Goal: Information Seeking & Learning: Compare options

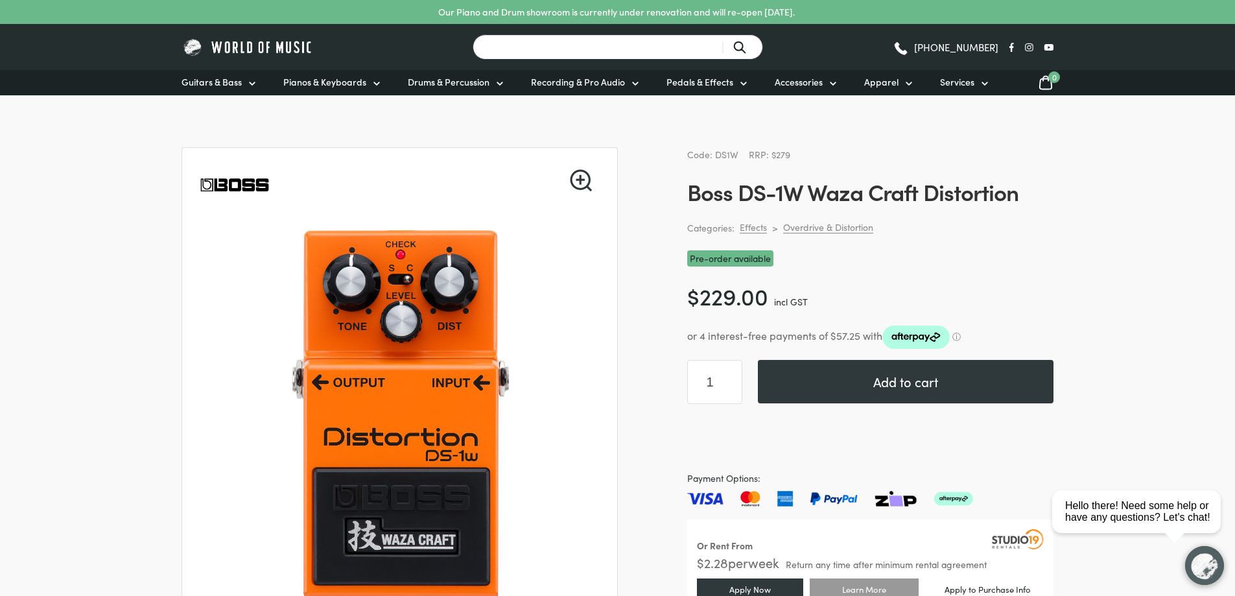
click at [557, 56] on input "Search for a product ..." at bounding box center [618, 46] width 290 height 25
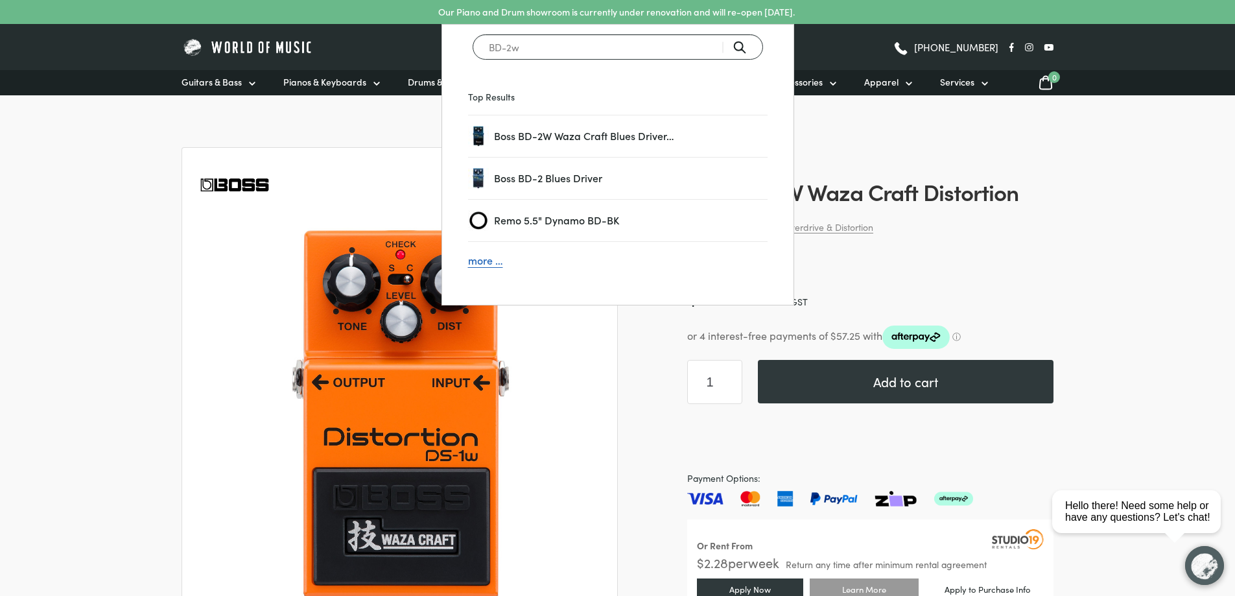
type input "BD-2w"
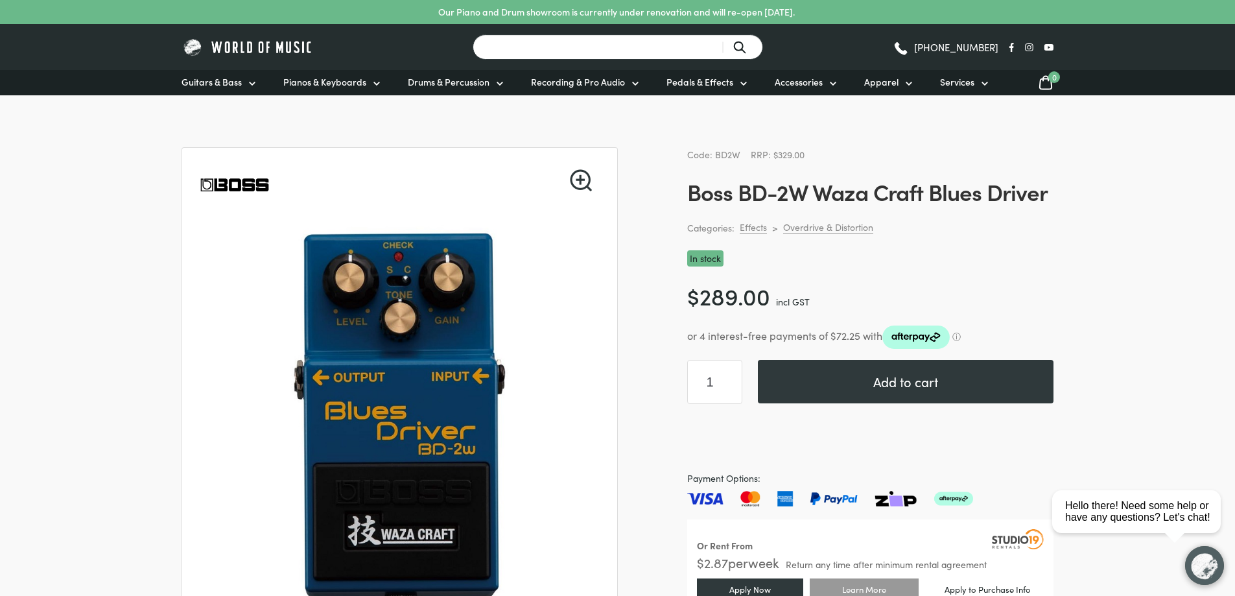
click at [528, 49] on input "Search for a product ..." at bounding box center [618, 46] width 290 height 25
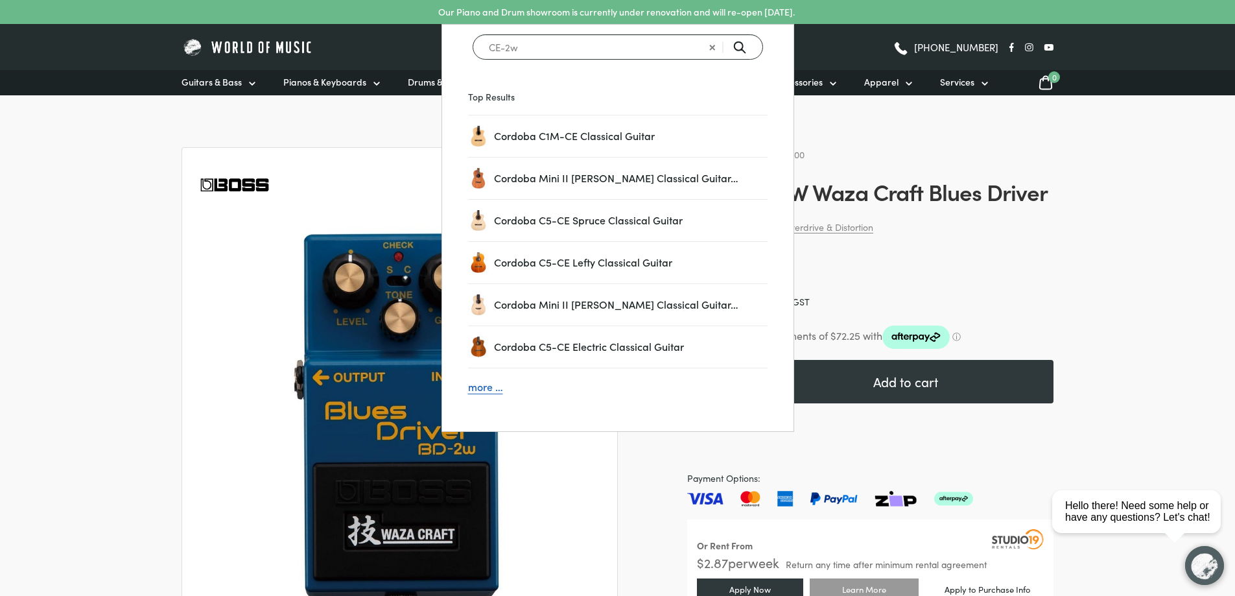
type input "CE-2w"
